Goal: Task Accomplishment & Management: Complete application form

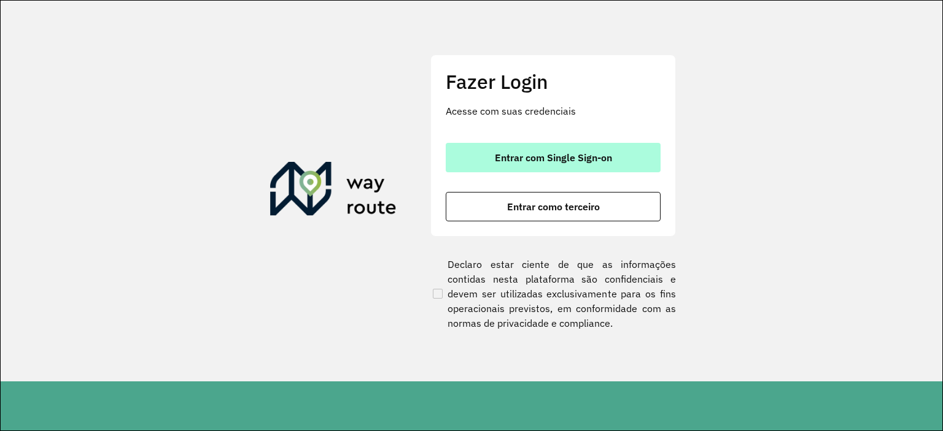
click at [559, 159] on span "Entrar com Single Sign-on" at bounding box center [553, 158] width 117 height 10
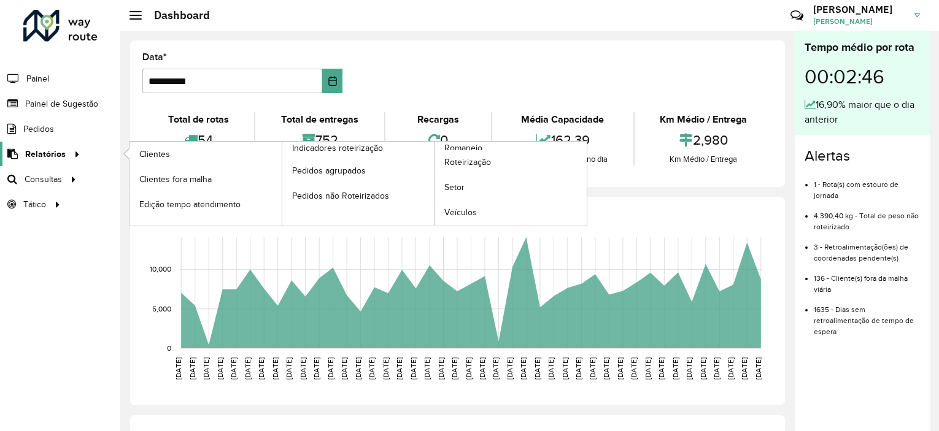
click at [51, 152] on span "Relatórios" at bounding box center [45, 154] width 41 height 13
click at [480, 146] on span "Romaneio" at bounding box center [464, 148] width 40 height 13
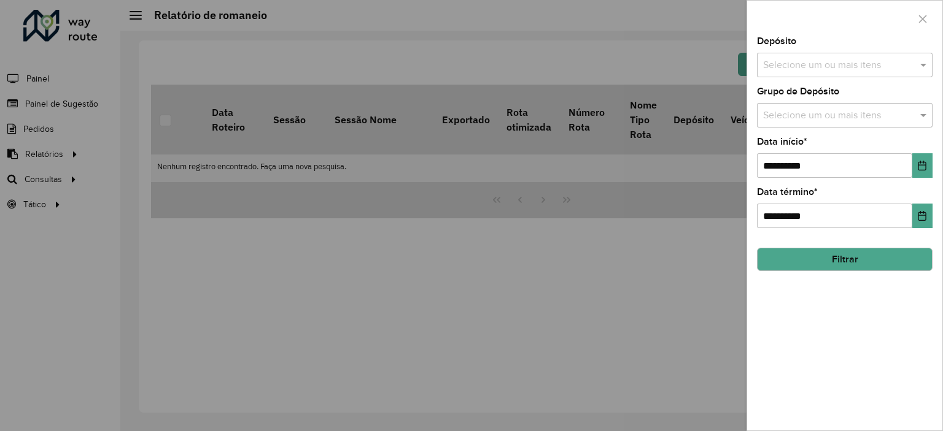
click at [868, 61] on input "text" at bounding box center [838, 65] width 157 height 15
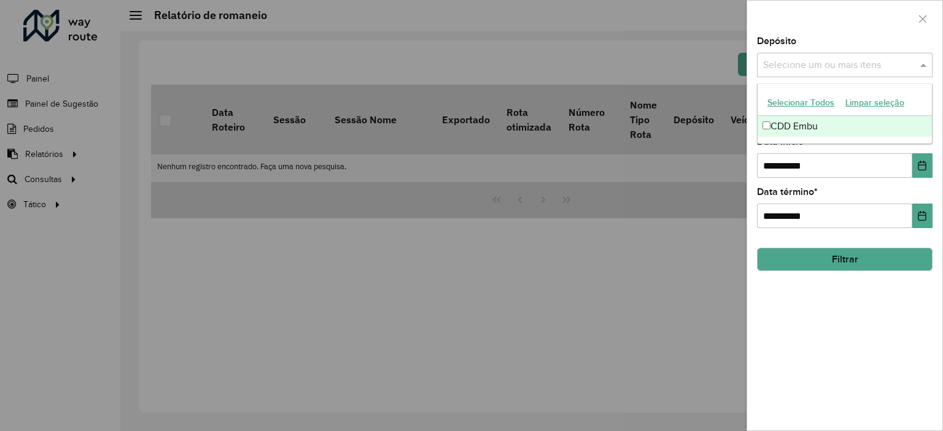
click at [849, 127] on div "CDD Embu" at bounding box center [844, 126] width 174 height 21
click at [865, 243] on hb-field-button "Filtrar" at bounding box center [845, 254] width 176 height 33
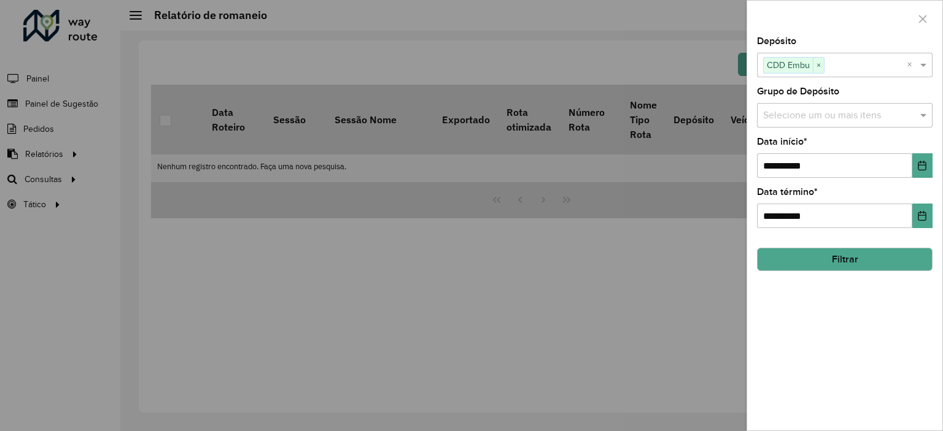
click at [849, 126] on div "Selecione um ou mais itens" at bounding box center [845, 115] width 176 height 25
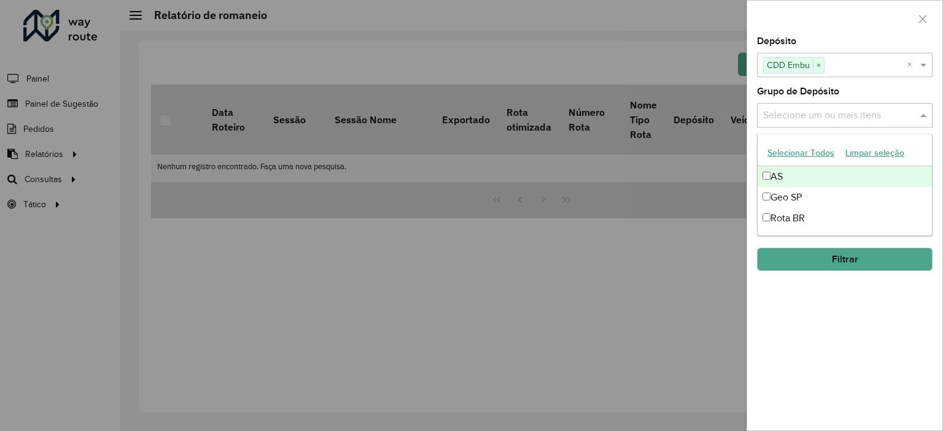
click at [853, 122] on input "text" at bounding box center [838, 116] width 157 height 15
click at [919, 114] on span at bounding box center [924, 115] width 15 height 15
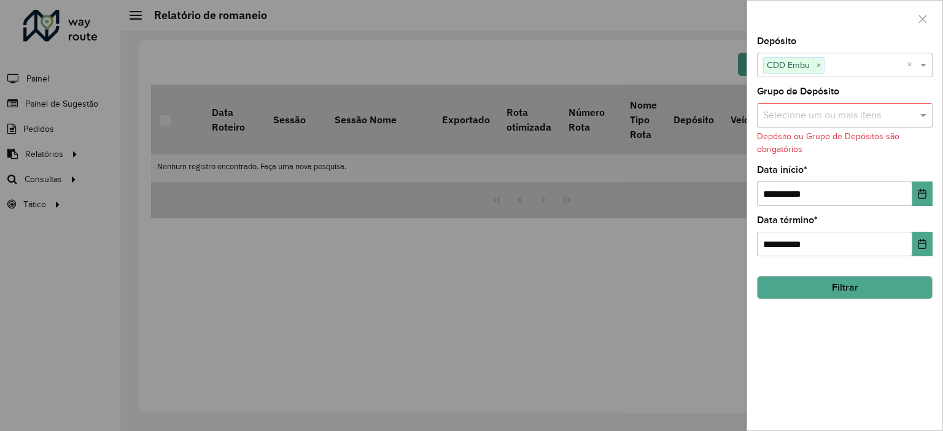
click at [856, 287] on button "Filtrar" at bounding box center [845, 287] width 176 height 23
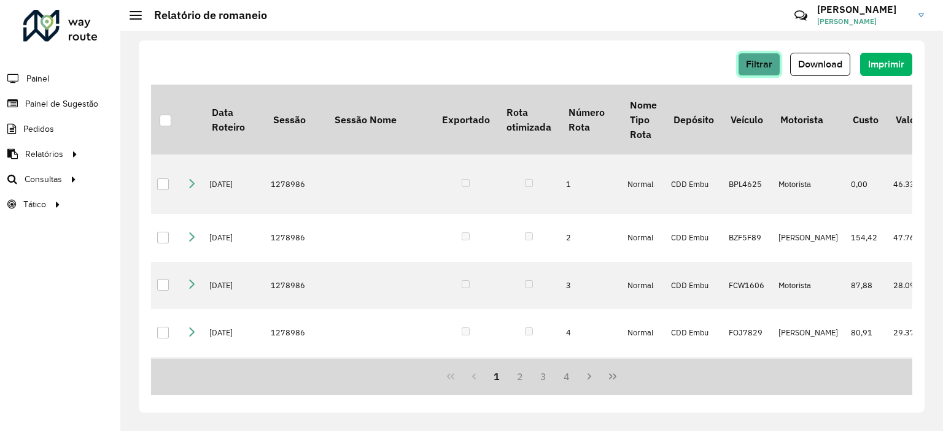
click at [762, 61] on span "Filtrar" at bounding box center [759, 64] width 26 height 10
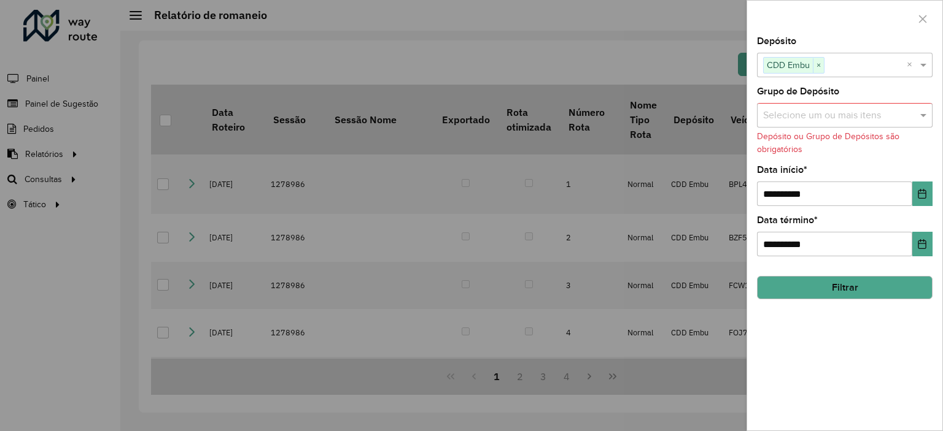
click at [683, 56] on div at bounding box center [471, 215] width 943 height 431
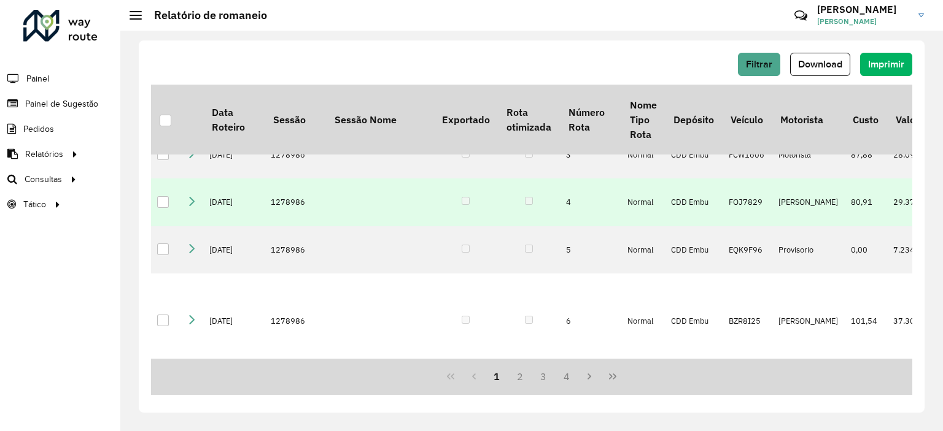
scroll to position [24, 0]
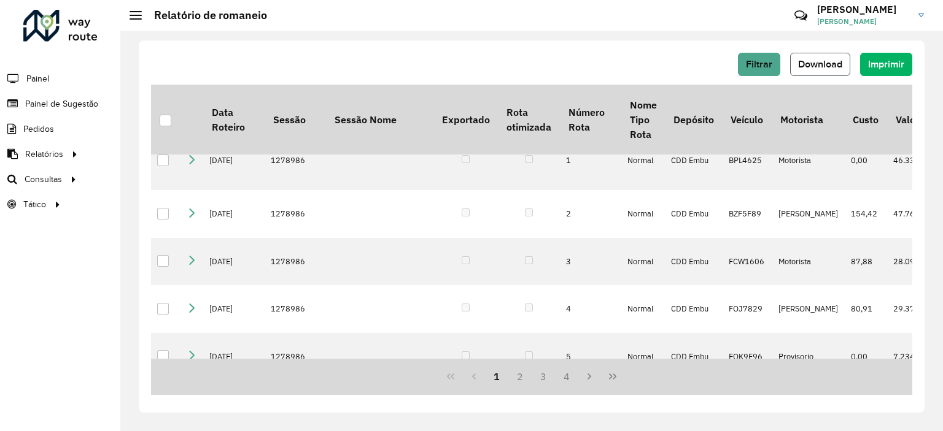
click at [826, 71] on button "Download" at bounding box center [820, 64] width 60 height 23
click at [47, 83] on span "Painel" at bounding box center [38, 78] width 25 height 13
click at [64, 105] on span "Painel de Sugestão" at bounding box center [63, 104] width 77 height 13
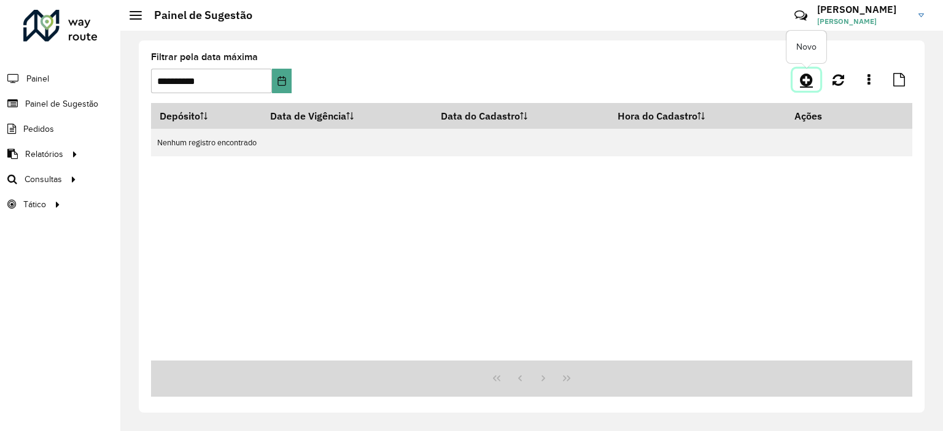
click at [802, 82] on icon at bounding box center [806, 79] width 13 height 15
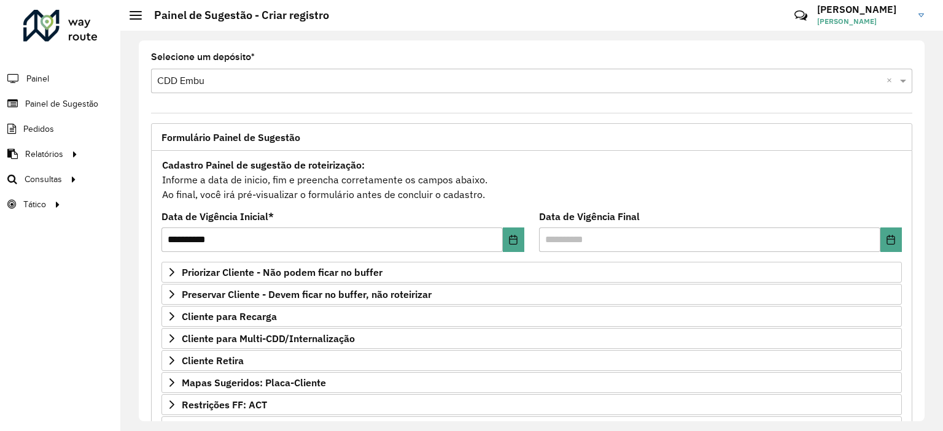
scroll to position [51, 0]
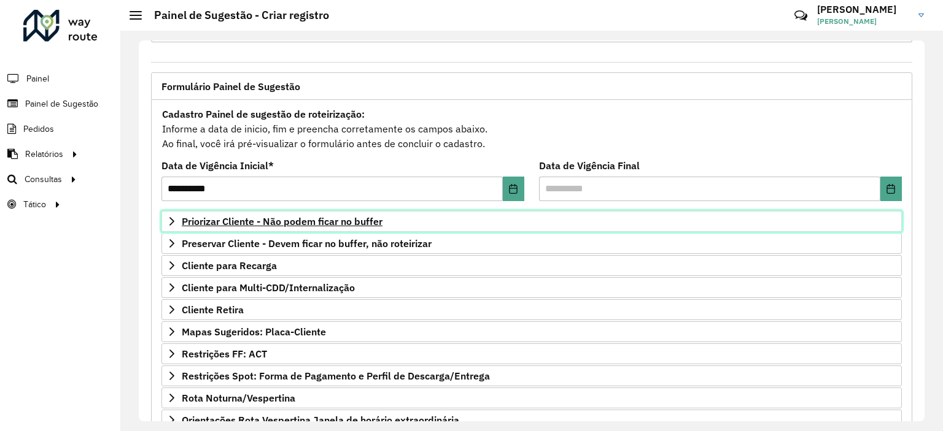
click at [297, 223] on span "Priorizar Cliente - Não podem ficar no buffer" at bounding box center [282, 222] width 201 height 10
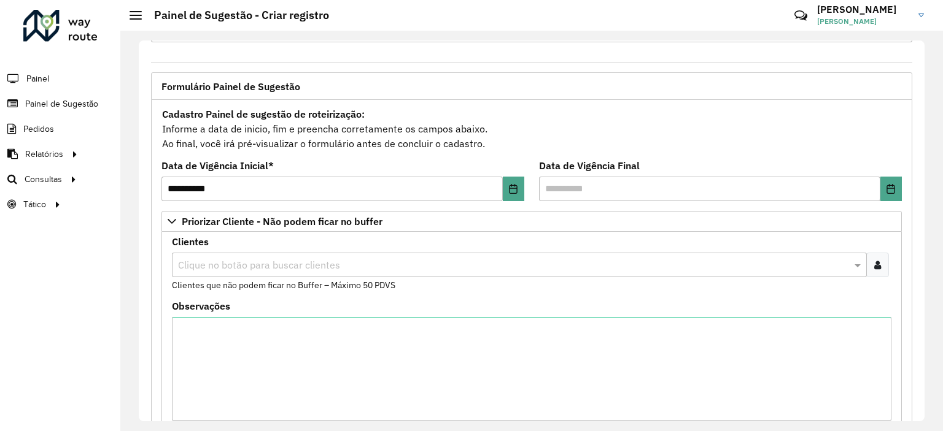
click at [290, 264] on input "text" at bounding box center [513, 265] width 676 height 15
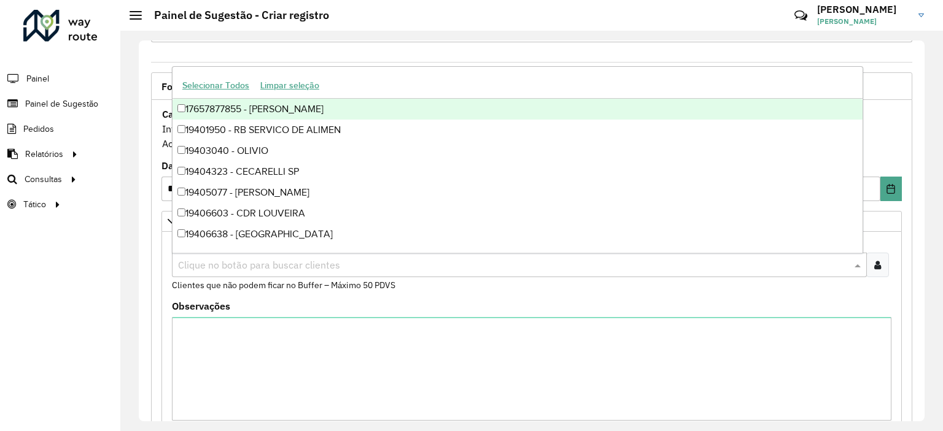
paste input "*****"
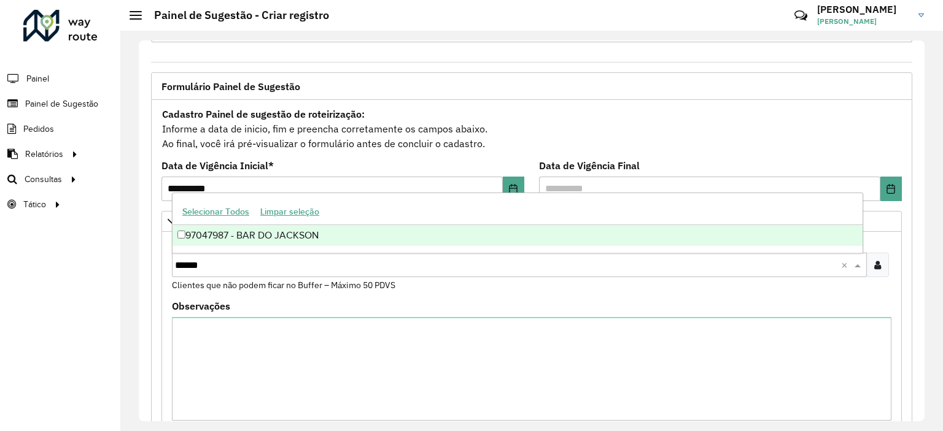
type input "*****"
click at [878, 274] on div at bounding box center [877, 265] width 23 height 25
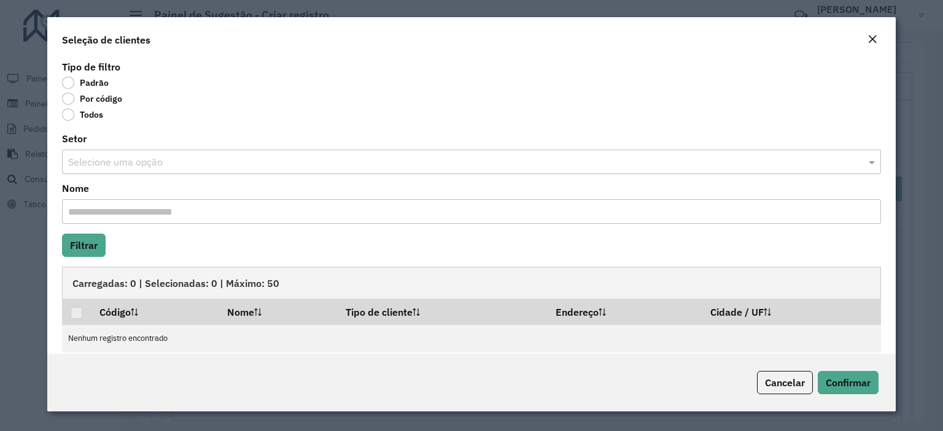
click at [94, 98] on label "Por código" at bounding box center [92, 99] width 60 height 12
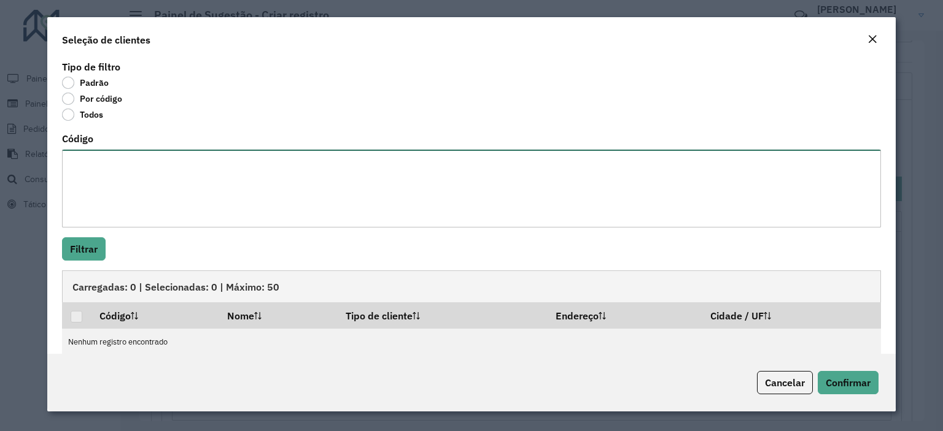
click at [136, 193] on textarea "Código" at bounding box center [471, 189] width 819 height 78
paste textarea "*****"
type textarea "*****"
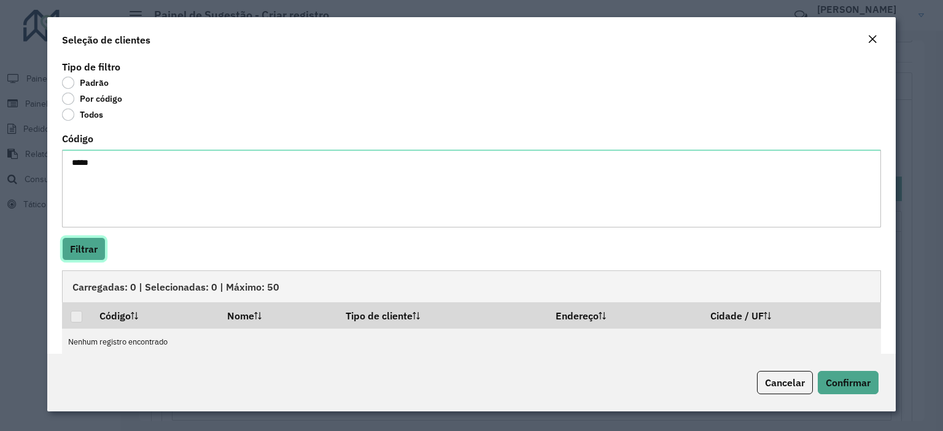
click at [86, 242] on button "Filtrar" at bounding box center [84, 249] width 44 height 23
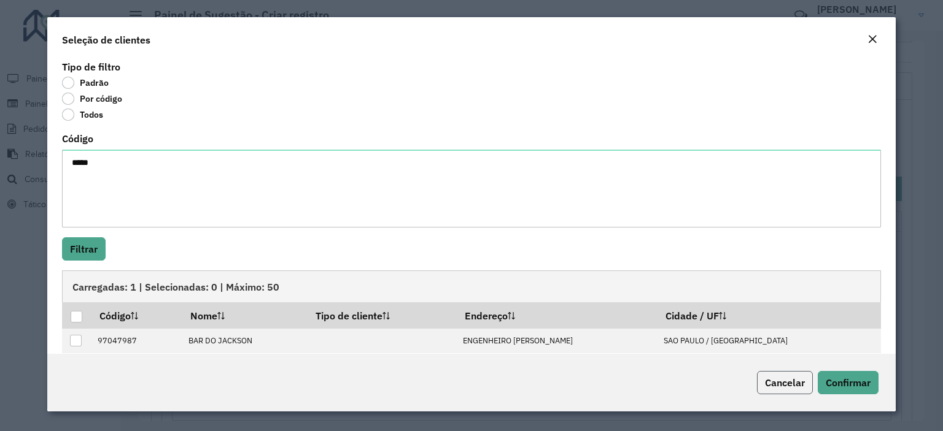
click at [792, 387] on span "Cancelar" at bounding box center [785, 383] width 40 height 12
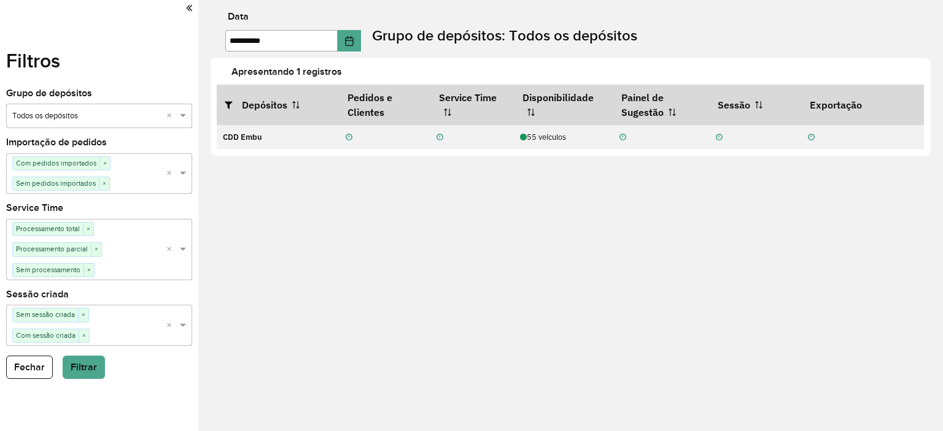
click at [187, 7] on icon at bounding box center [189, 7] width 6 height 11
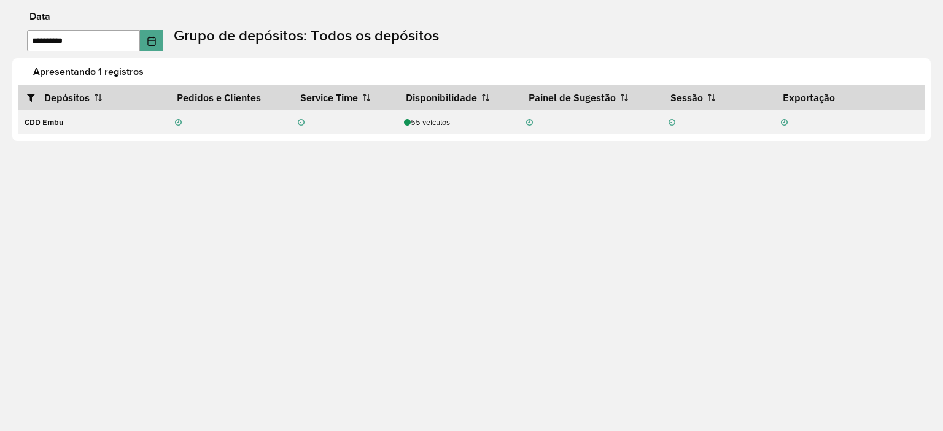
click at [278, 31] on label "Grupo de depósitos: Todos os depósitos" at bounding box center [306, 36] width 265 height 22
